Goal: Complete application form: Complete application form

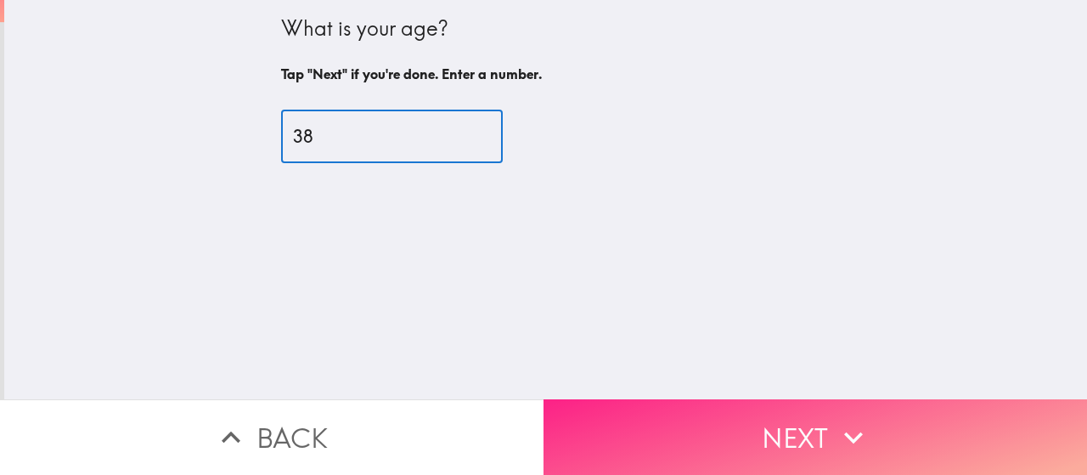
type input "38"
click at [800, 427] on button "Next" at bounding box center [816, 437] width 544 height 76
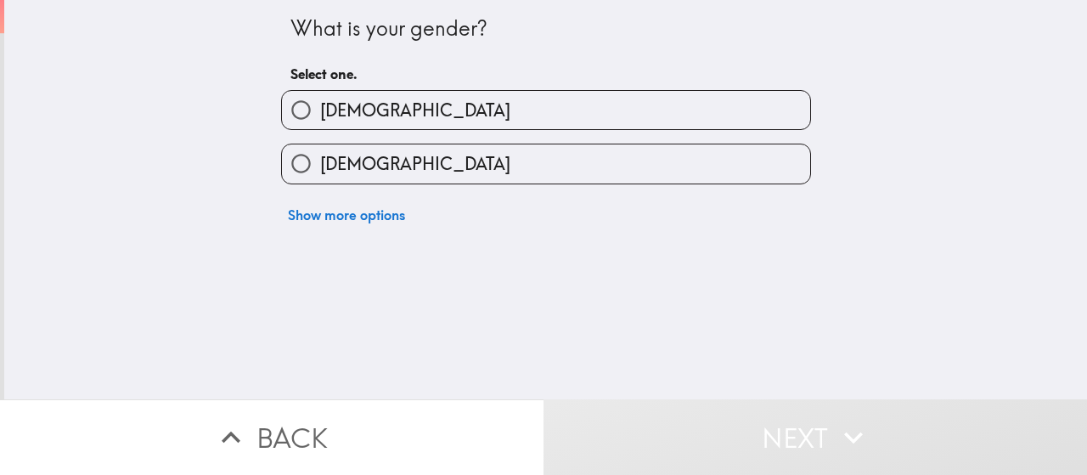
click at [418, 101] on label "[DEMOGRAPHIC_DATA]" at bounding box center [546, 110] width 528 height 38
click at [320, 101] on input "[DEMOGRAPHIC_DATA]" at bounding box center [301, 110] width 38 height 38
radio input "true"
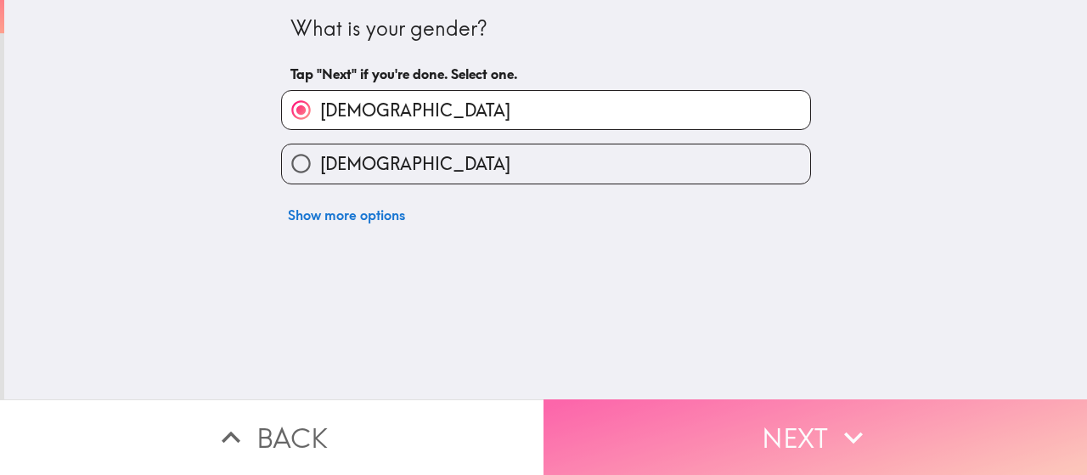
click at [712, 438] on button "Next" at bounding box center [816, 437] width 544 height 76
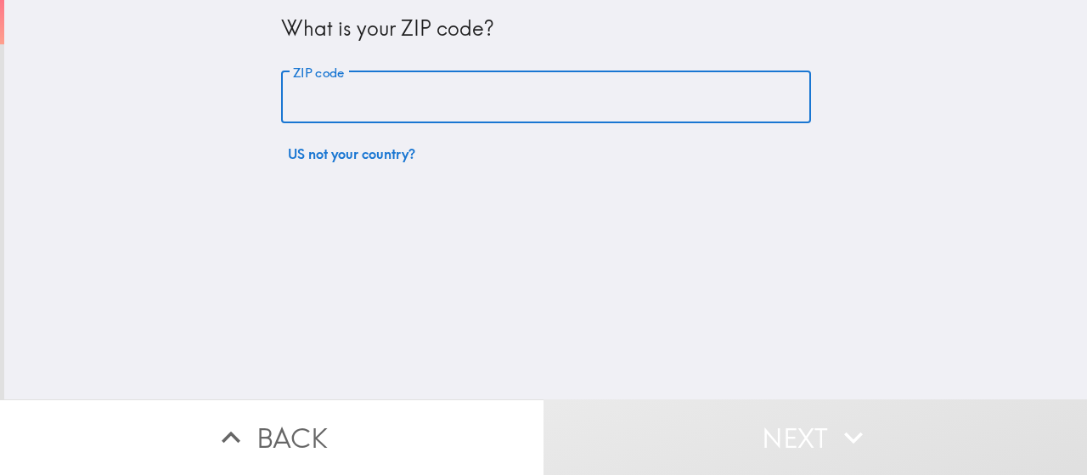
click at [359, 94] on input "ZIP code" at bounding box center [546, 97] width 530 height 53
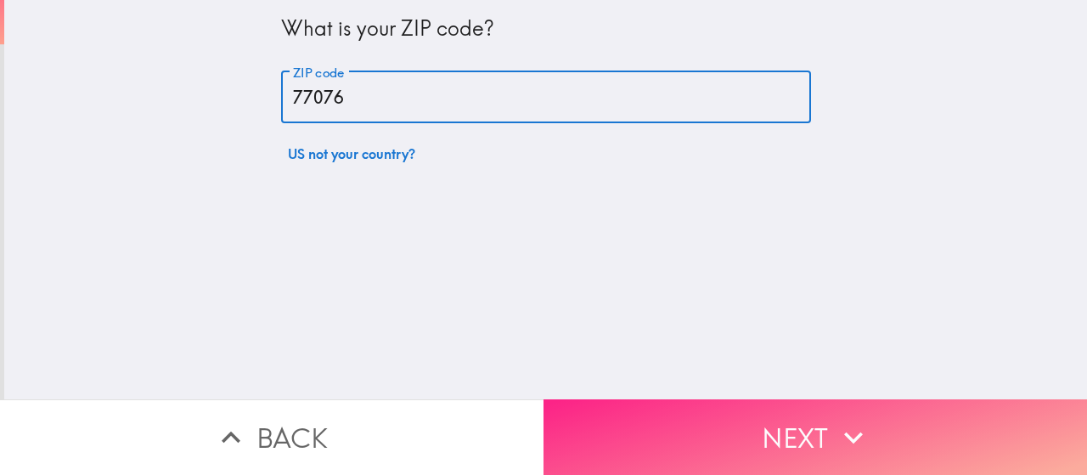
type input "77076"
click at [730, 446] on button "Next" at bounding box center [816, 437] width 544 height 76
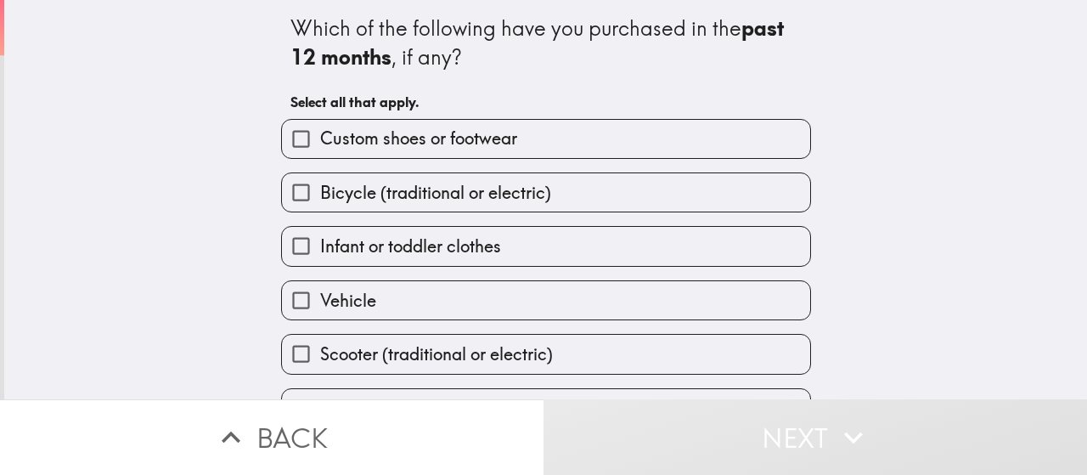
click at [449, 252] on span "Infant or toddler clothes" at bounding box center [410, 246] width 181 height 24
click at [320, 252] on input "Infant or toddler clothes" at bounding box center [301, 246] width 38 height 38
checkbox input "true"
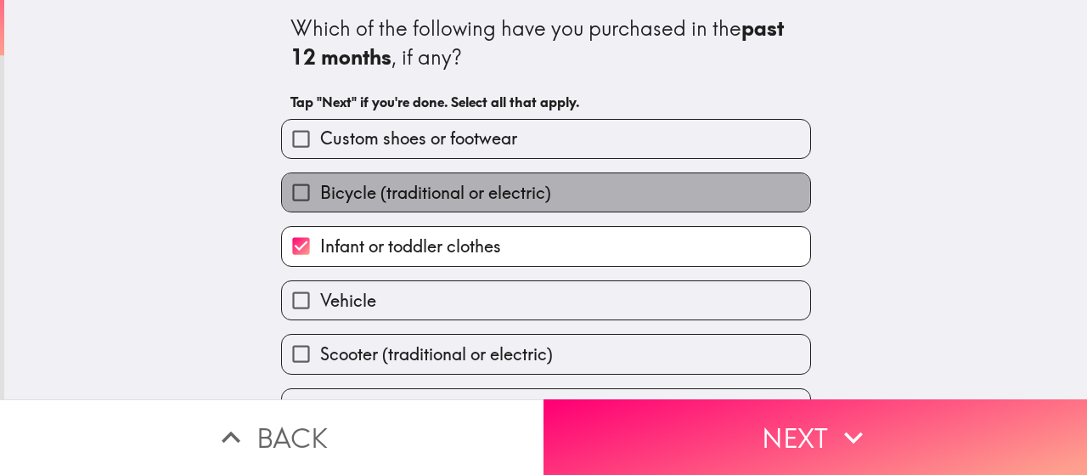
click at [396, 189] on span "Bicycle (traditional or electric)" at bounding box center [435, 193] width 231 height 24
click at [320, 189] on input "Bicycle (traditional or electric)" at bounding box center [301, 192] width 38 height 38
checkbox input "true"
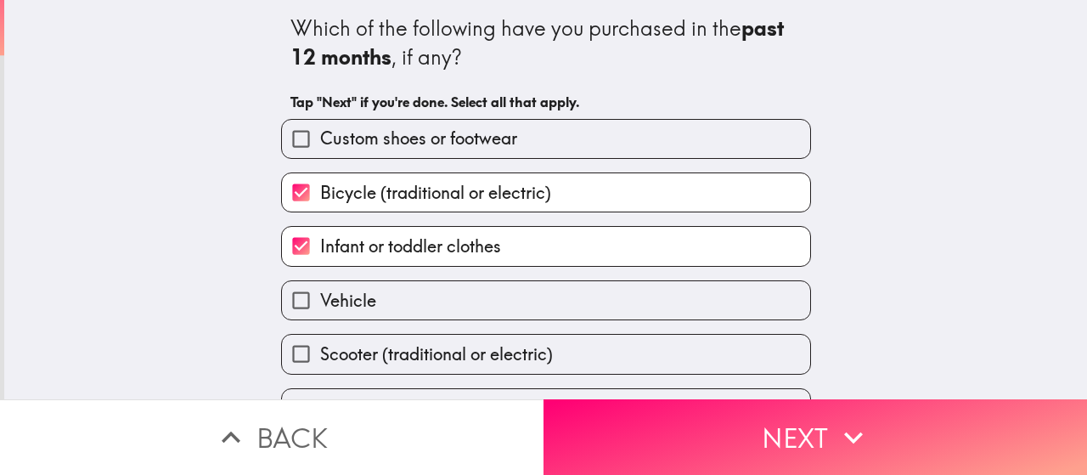
click at [406, 300] on label "Vehicle" at bounding box center [546, 300] width 528 height 38
click at [320, 300] on input "Vehicle" at bounding box center [301, 300] width 38 height 38
checkbox input "true"
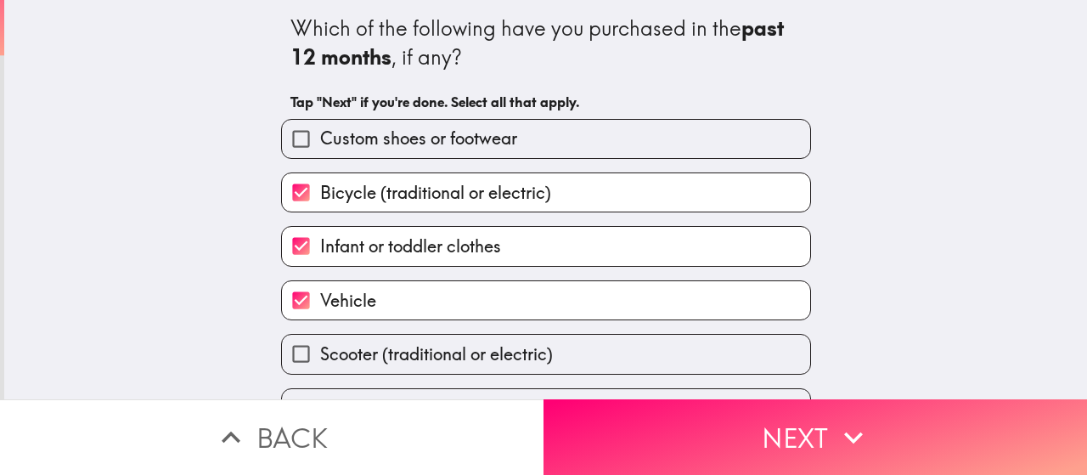
click at [406, 144] on span "Custom shoes or footwear" at bounding box center [418, 139] width 197 height 24
click at [320, 144] on input "Custom shoes or footwear" at bounding box center [301, 139] width 38 height 38
checkbox input "true"
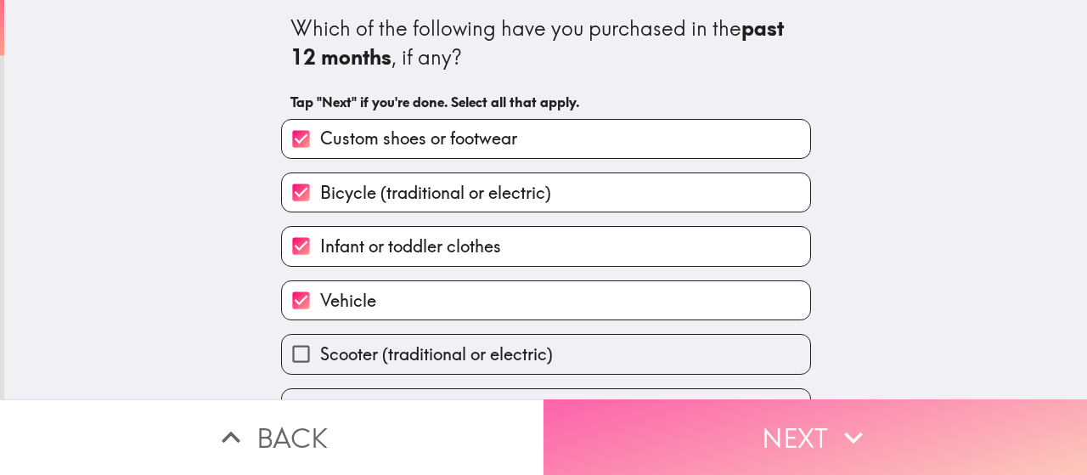
click at [703, 399] on button "Next" at bounding box center [816, 437] width 544 height 76
